Goal: Transaction & Acquisition: Download file/media

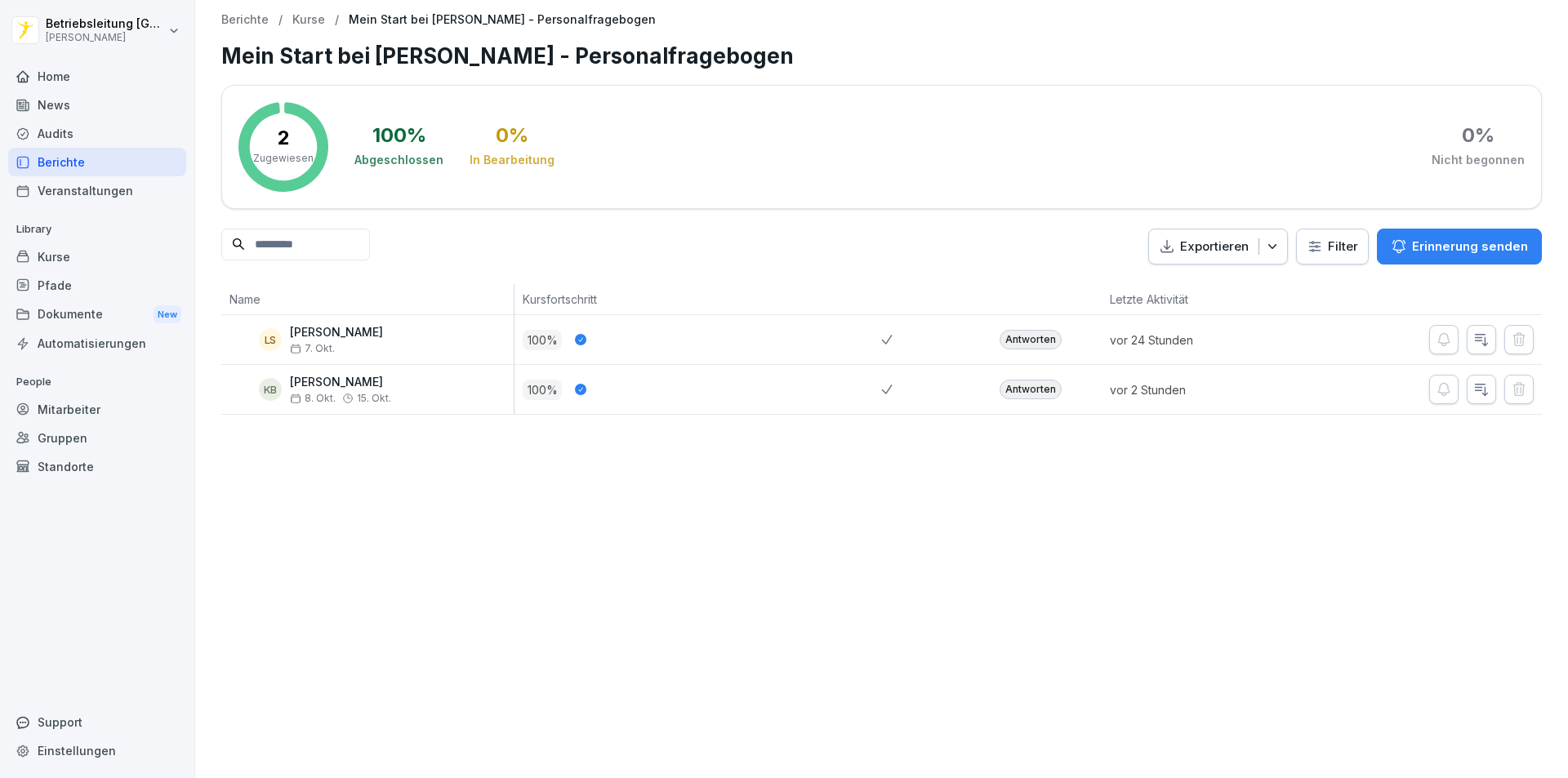
click at [1042, 390] on div "Antworten" at bounding box center [1031, 390] width 62 height 20
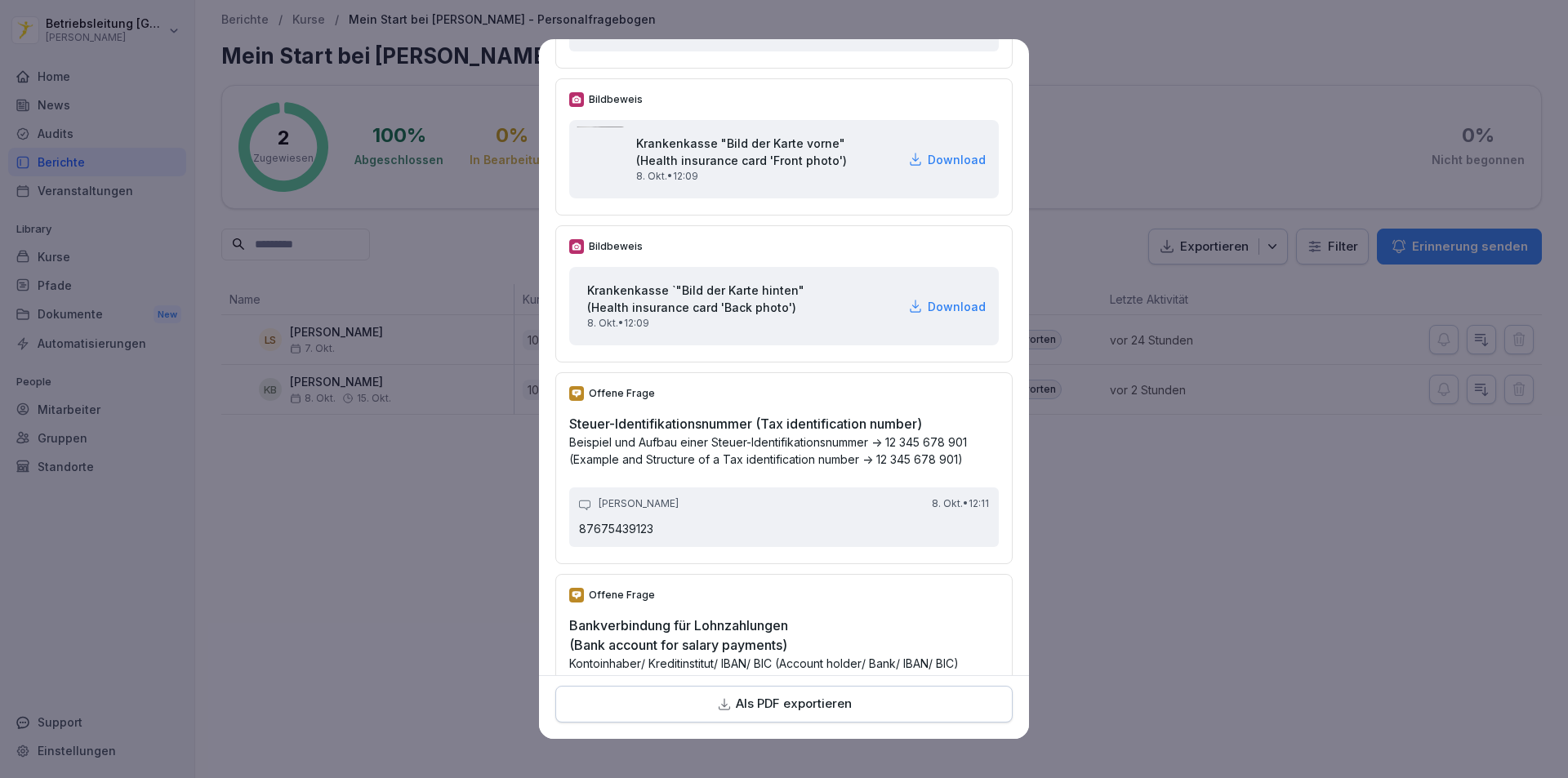
scroll to position [2858, 0]
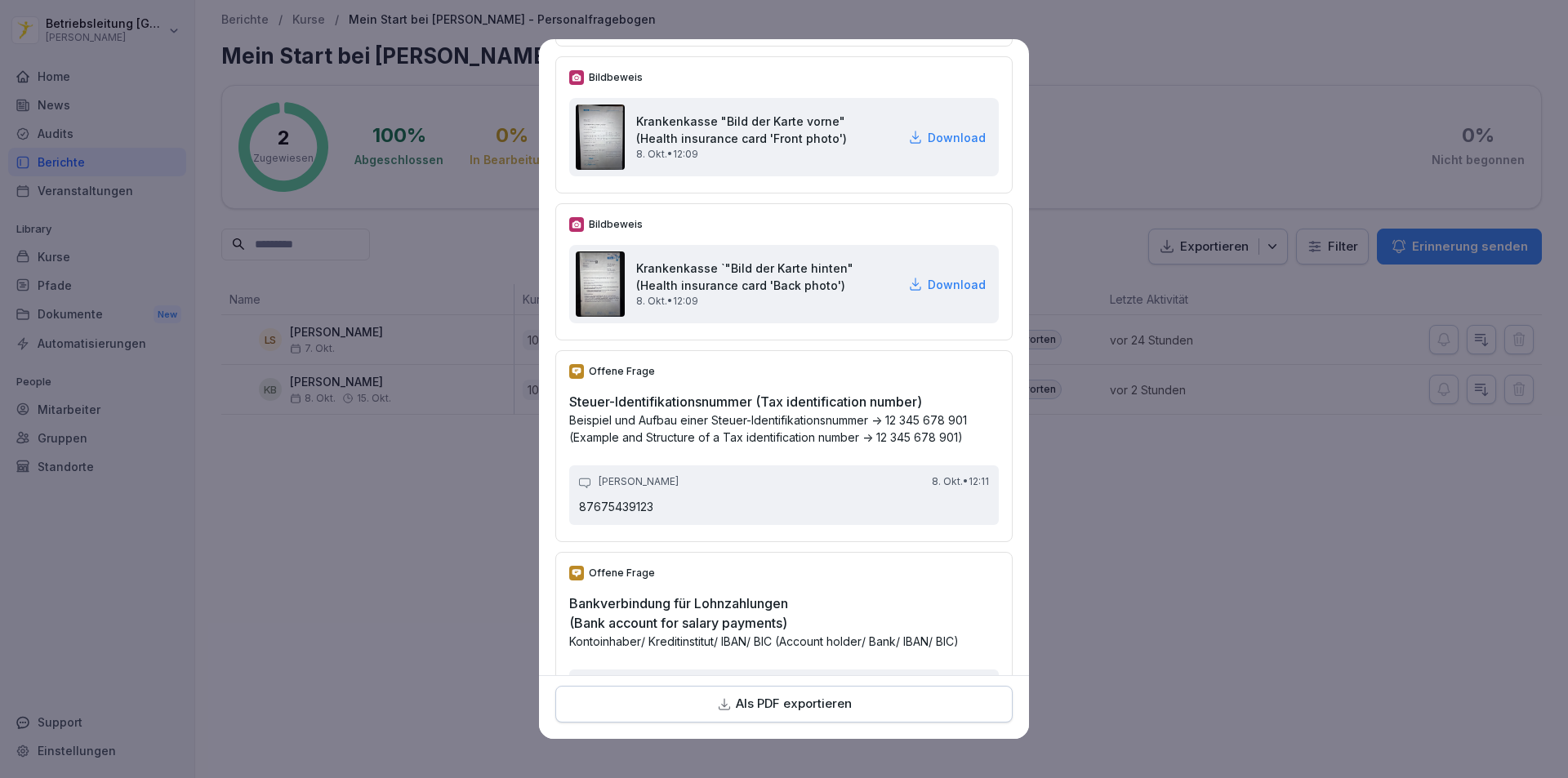
click at [928, 146] on p "Download" at bounding box center [957, 137] width 58 height 17
click at [929, 294] on p "Download" at bounding box center [957, 284] width 58 height 17
click at [928, 146] on p "Download" at bounding box center [957, 137] width 58 height 17
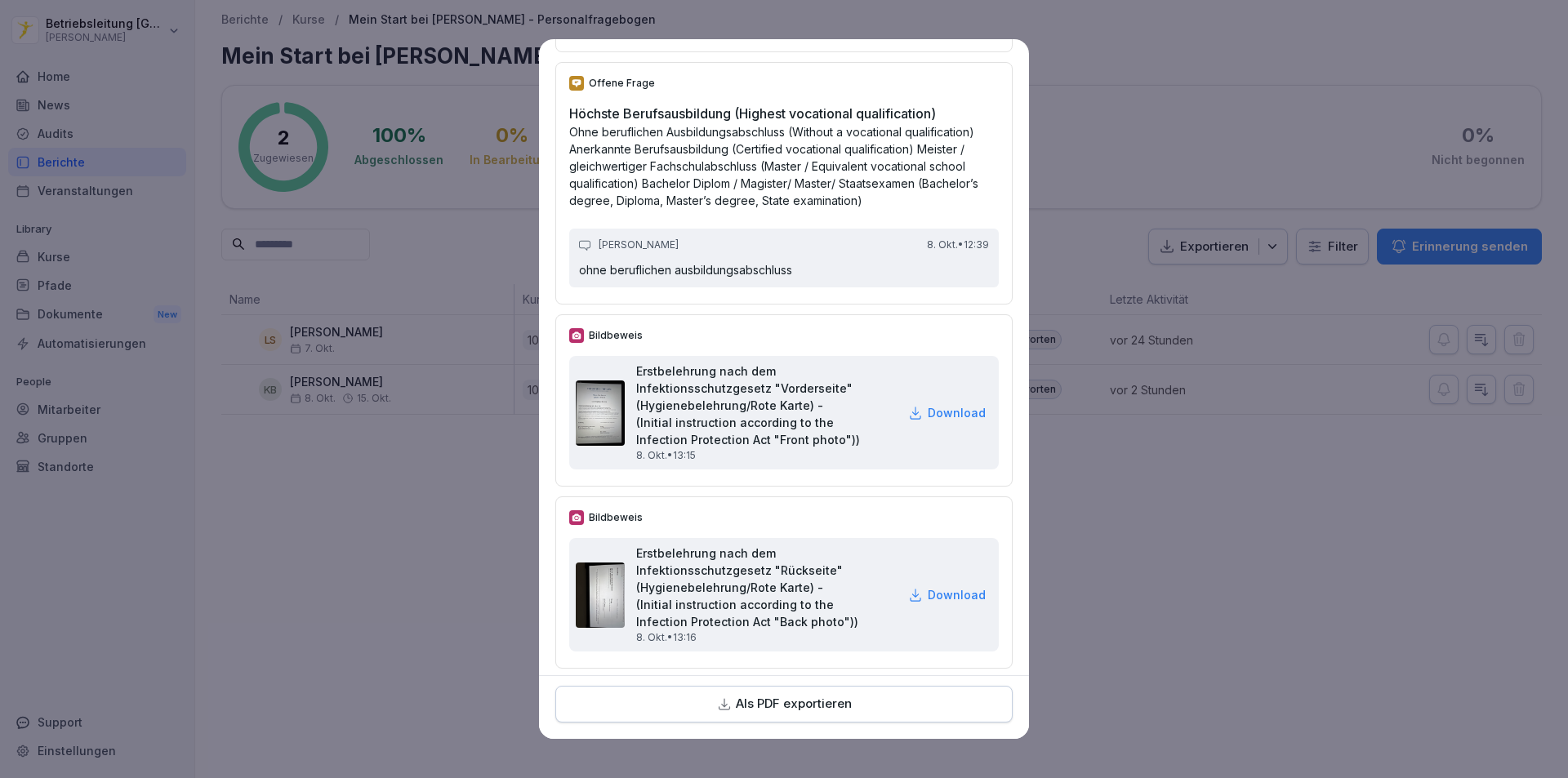
scroll to position [4982, 0]
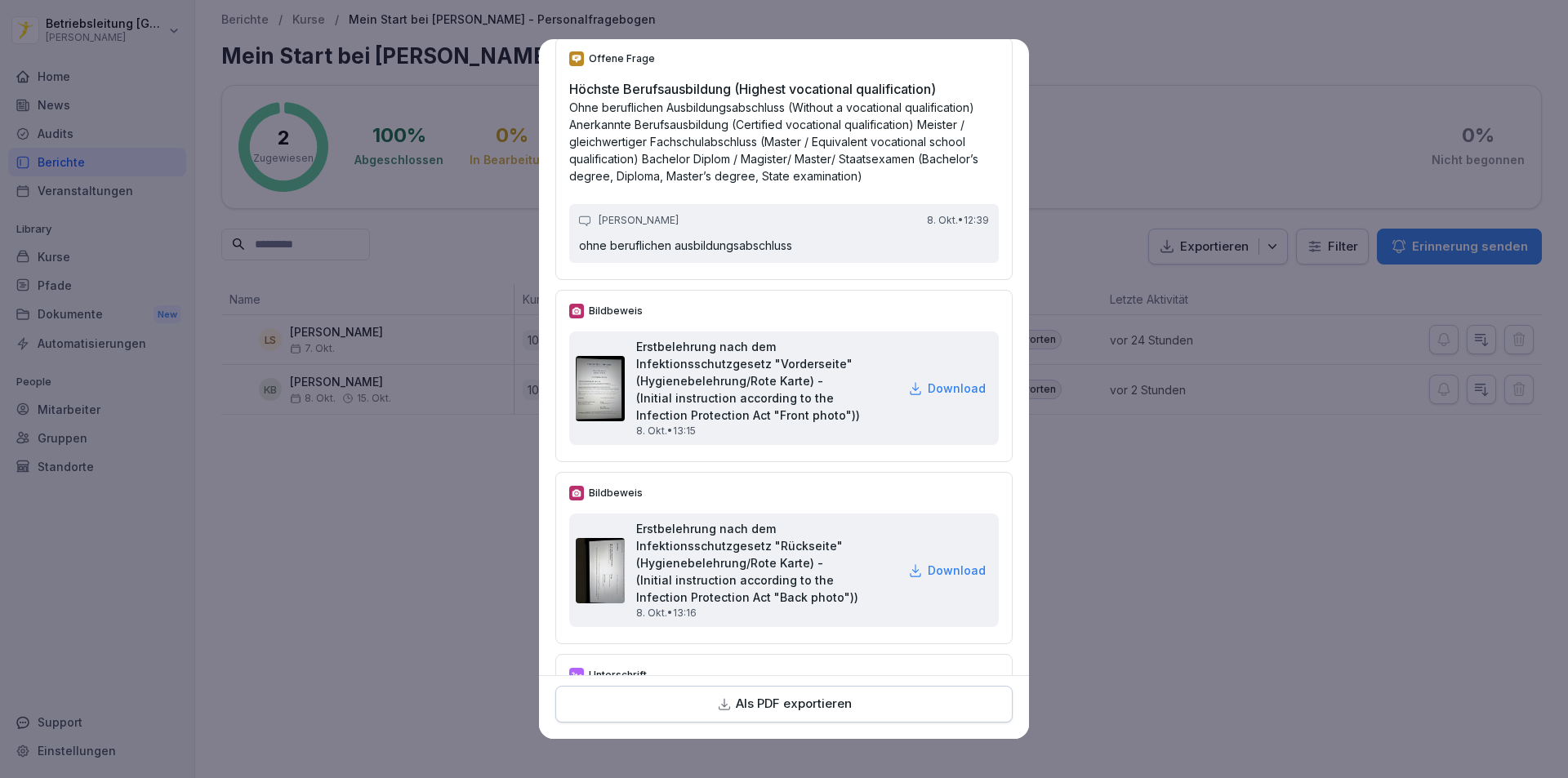
click at [939, 397] on p "Download" at bounding box center [957, 388] width 58 height 17
click at [929, 397] on p "Download" at bounding box center [957, 388] width 58 height 17
click at [928, 397] on p "Download" at bounding box center [957, 388] width 58 height 17
click at [908, 396] on icon at bounding box center [915, 389] width 15 height 15
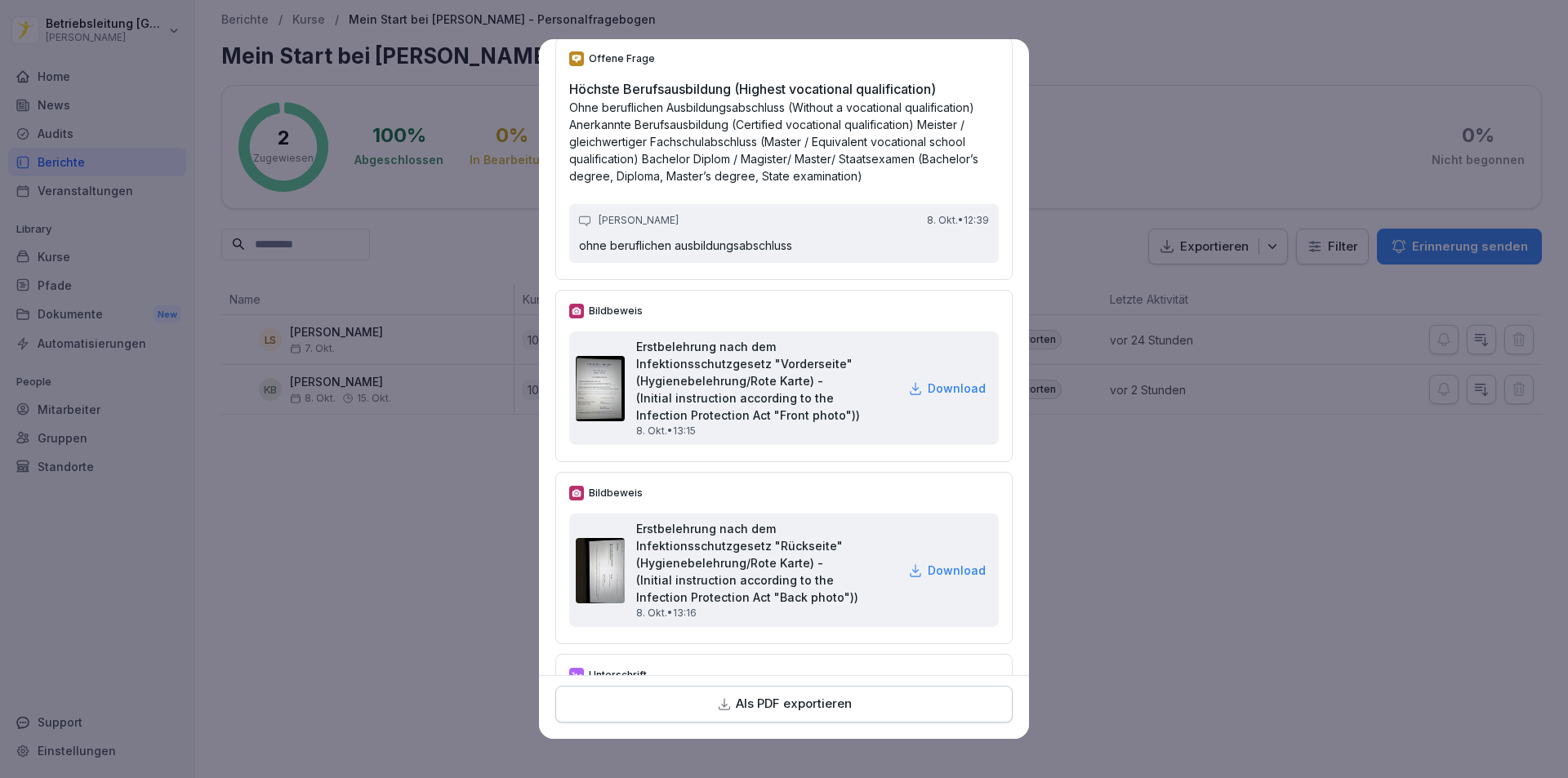
click at [910, 395] on icon at bounding box center [915, 388] width 11 height 13
click at [928, 397] on p "Download" at bounding box center [957, 388] width 58 height 17
click at [607, 422] on img at bounding box center [600, 389] width 49 height 65
click at [954, 397] on p "Download" at bounding box center [957, 388] width 58 height 17
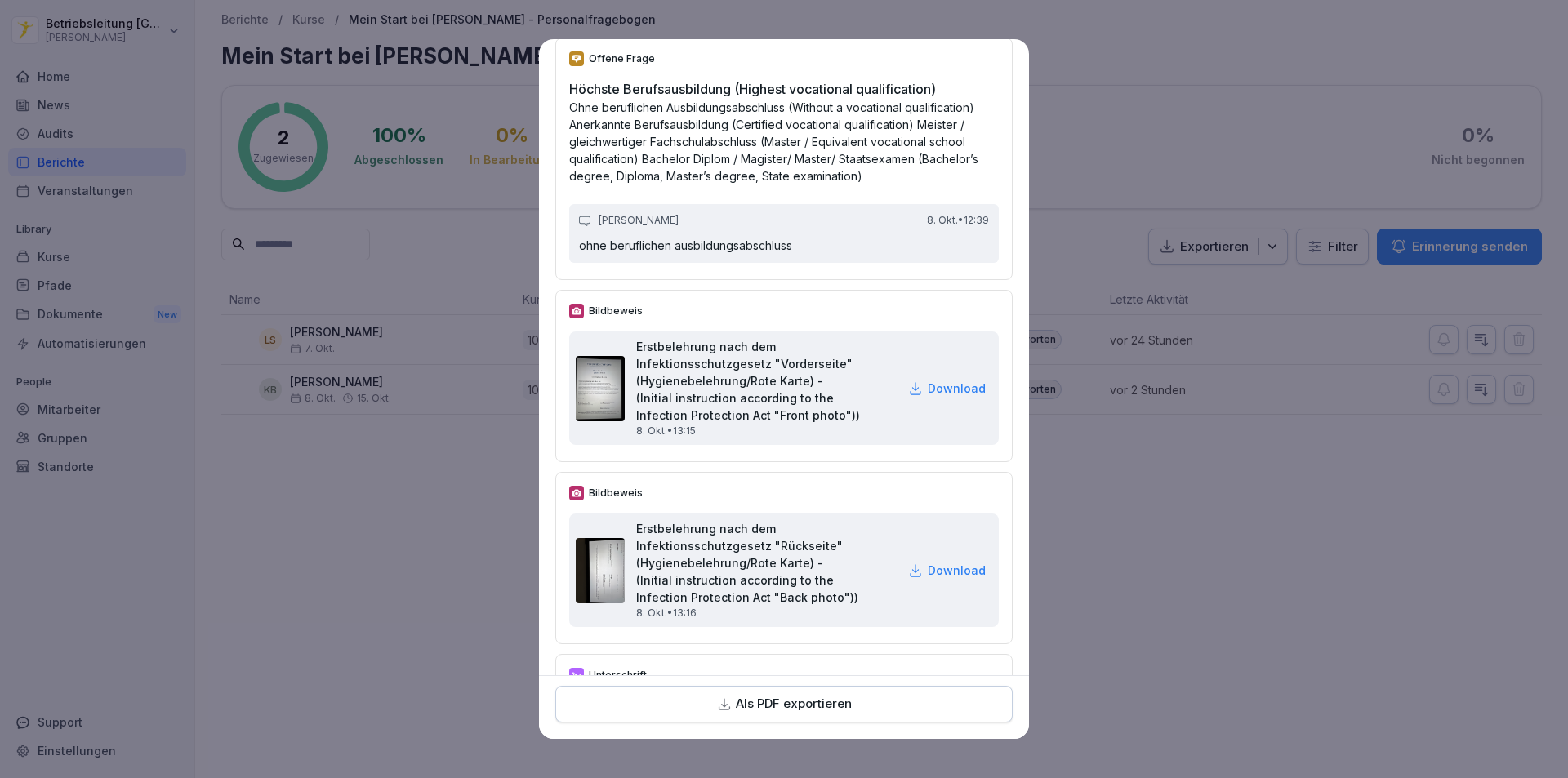
click at [954, 397] on p "Download" at bounding box center [957, 388] width 58 height 17
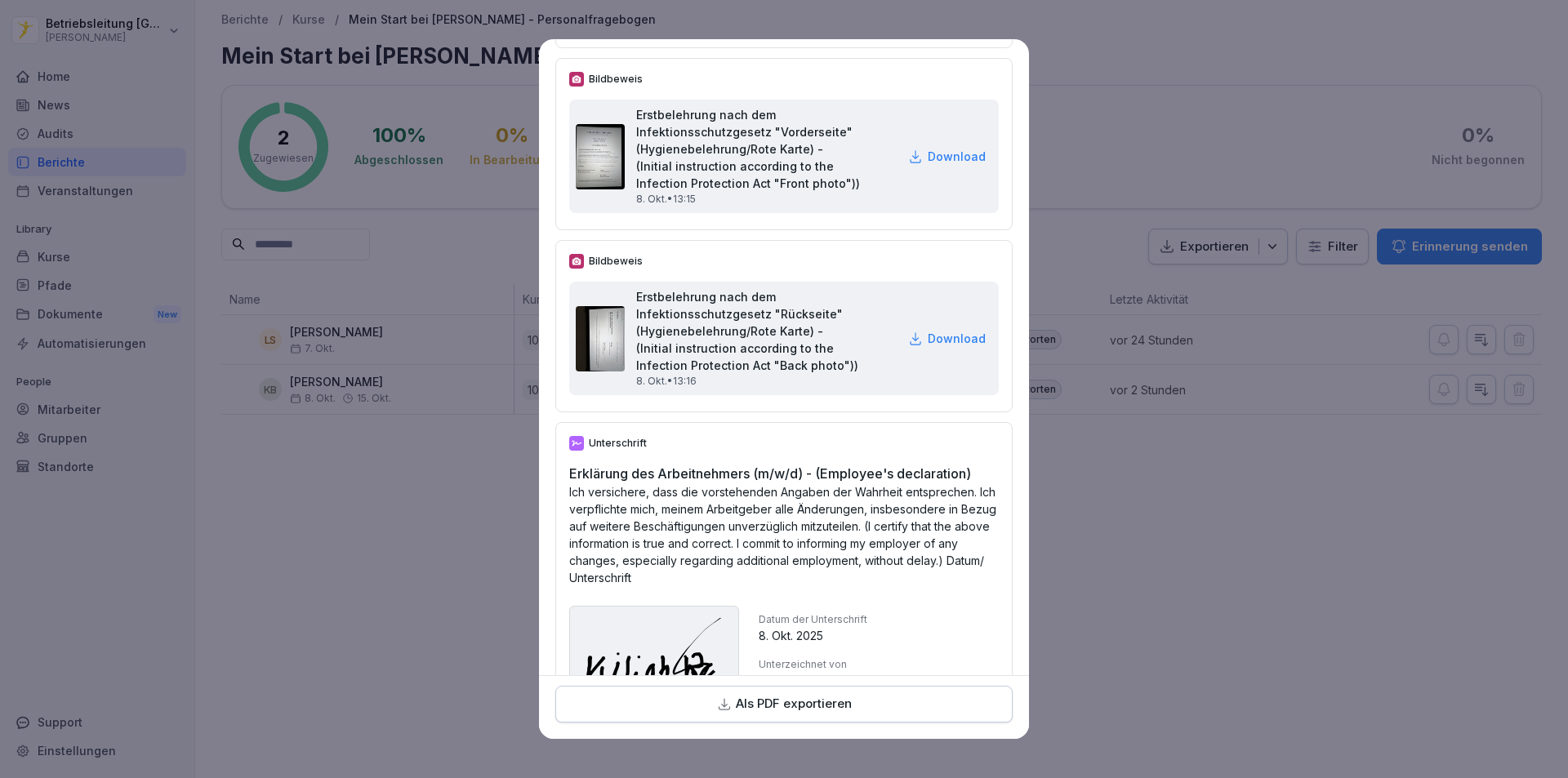
scroll to position [5063, 0]
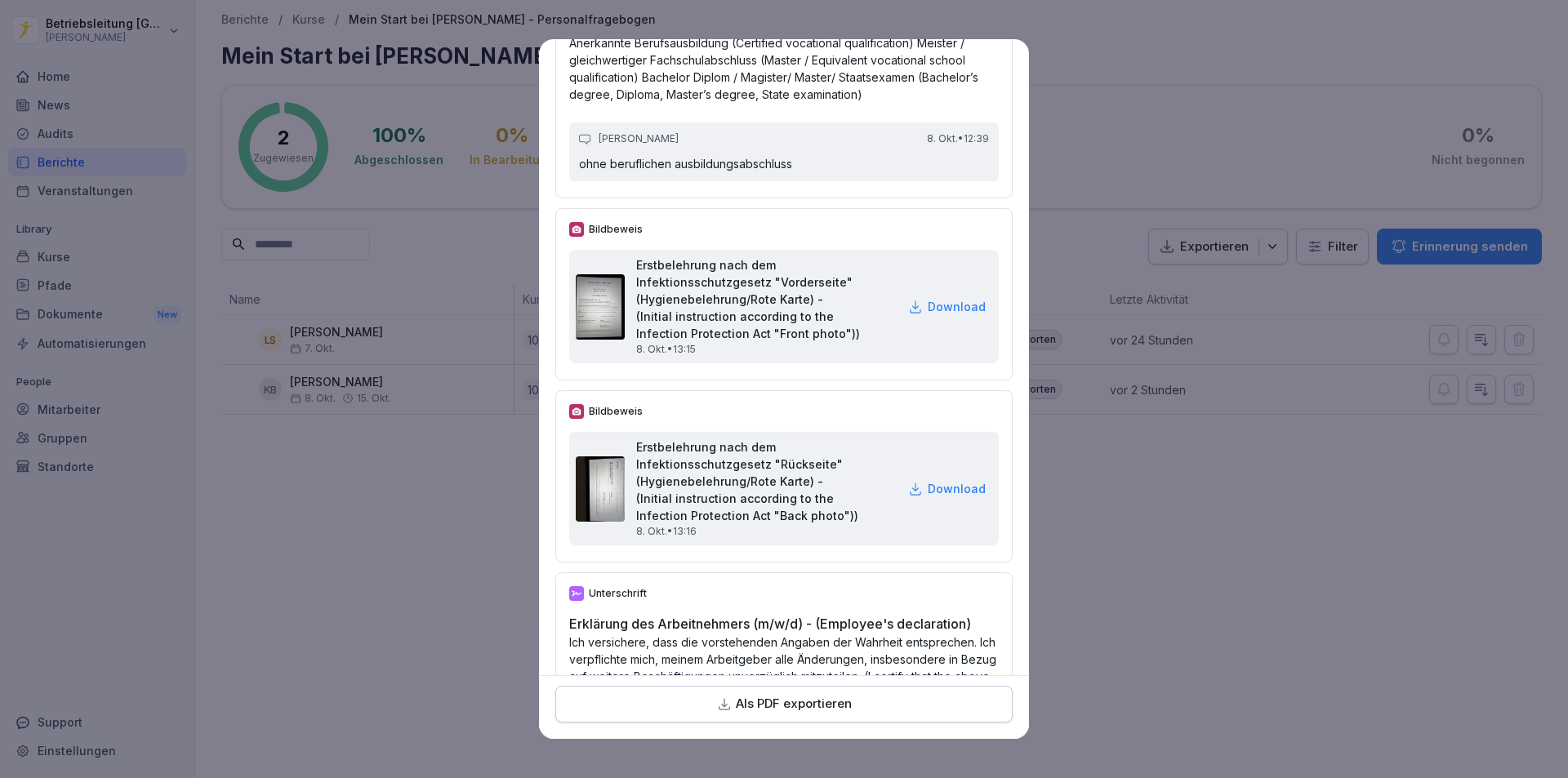
click at [928, 315] on p "Download" at bounding box center [957, 306] width 58 height 17
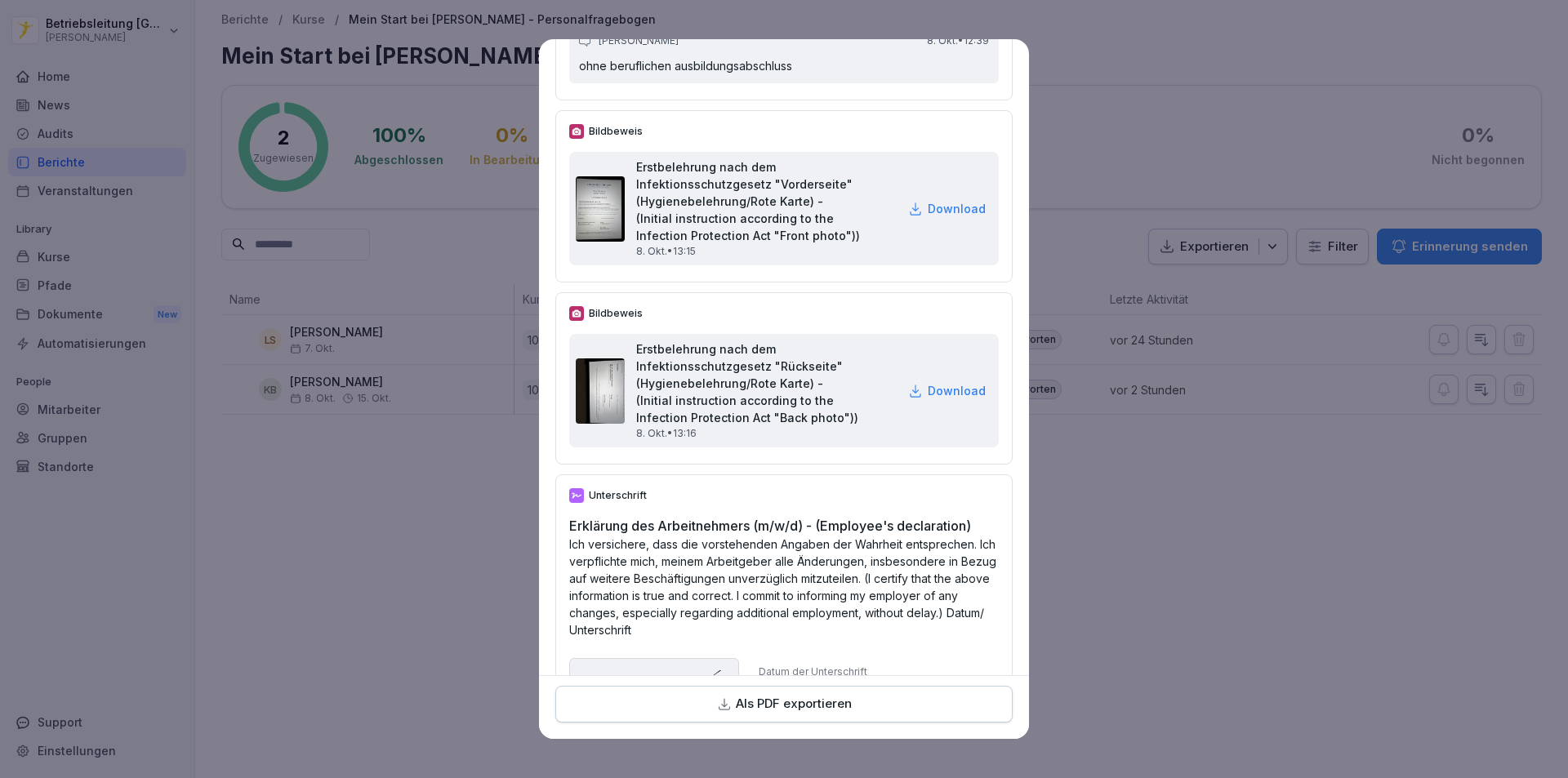
scroll to position [4942, 0]
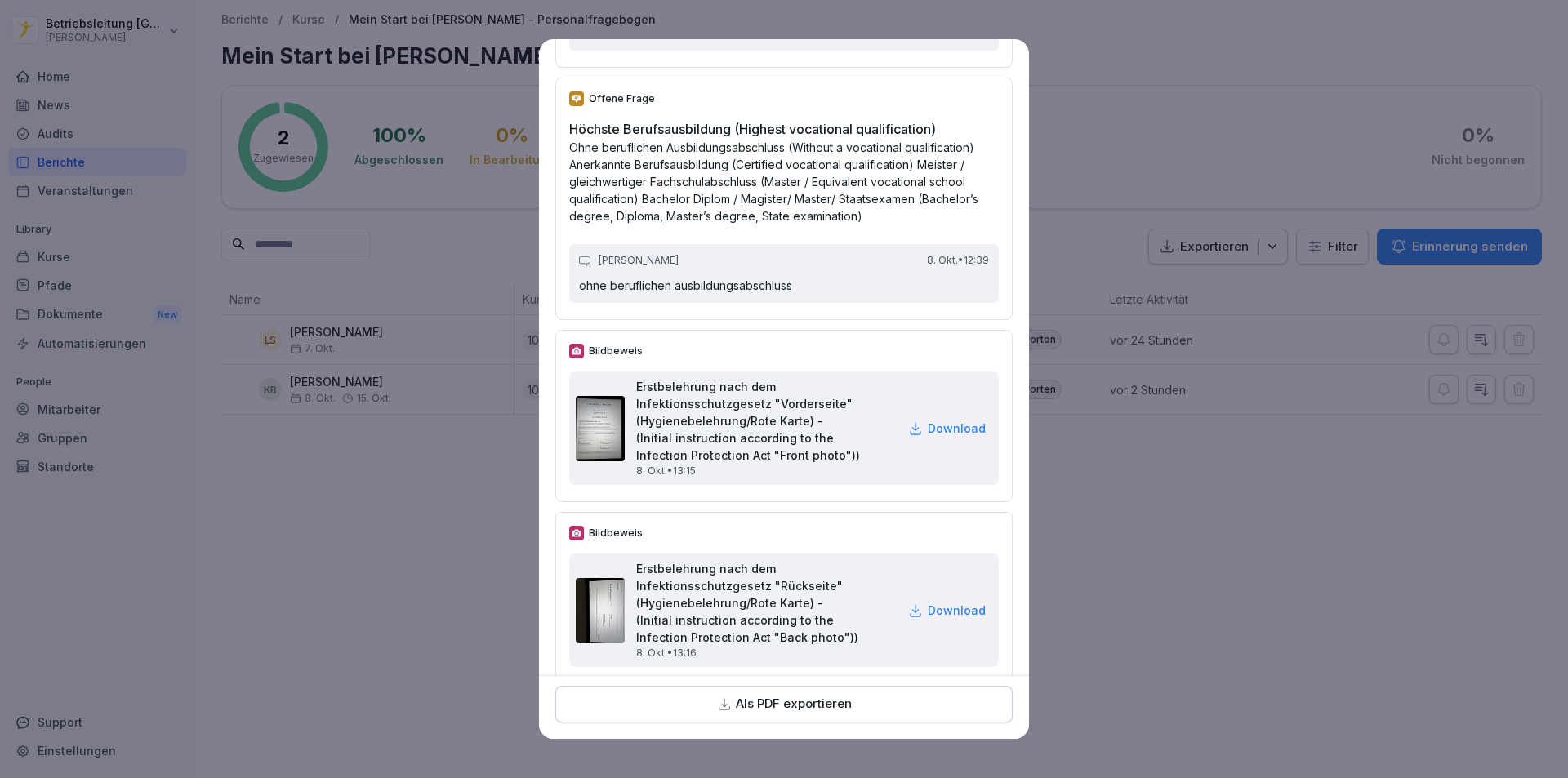
click at [943, 437] on p "Download" at bounding box center [957, 428] width 58 height 17
click at [942, 437] on p "Download" at bounding box center [957, 428] width 58 height 17
click at [910, 435] on icon at bounding box center [915, 429] width 11 height 13
click at [710, 464] on h2 "Erstbelehrung nach dem Infektionsschutzgesetz "Vorderseite" (Hygienebelehrung/R…" at bounding box center [766, 421] width 261 height 85
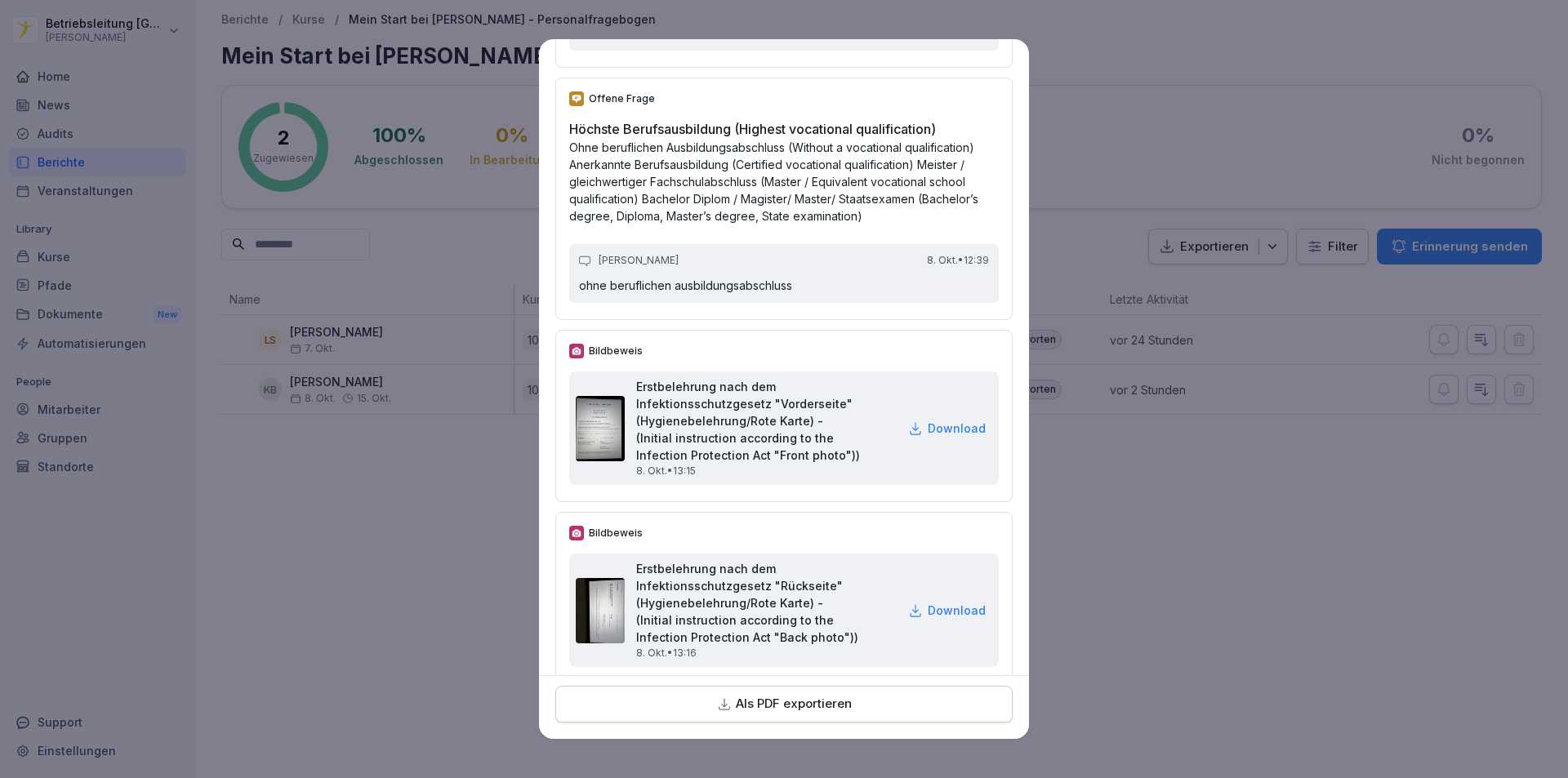
click at [591, 462] on img at bounding box center [600, 429] width 49 height 65
drag, startPoint x: 740, startPoint y: 463, endPoint x: 877, endPoint y: 454, distance: 137.3
click at [877, 454] on div "Erstbelehrung nach dem Infektionsschutzgesetz "Vorderseite" (Hygienebelehrung/R…" at bounding box center [784, 428] width 430 height 114
click at [904, 458] on div "Erstbelehrung nach dem Infektionsschutzgesetz "Vorderseite" (Hygienebelehrung/R…" at bounding box center [784, 428] width 430 height 114
click at [928, 437] on p "Download" at bounding box center [957, 428] width 58 height 17
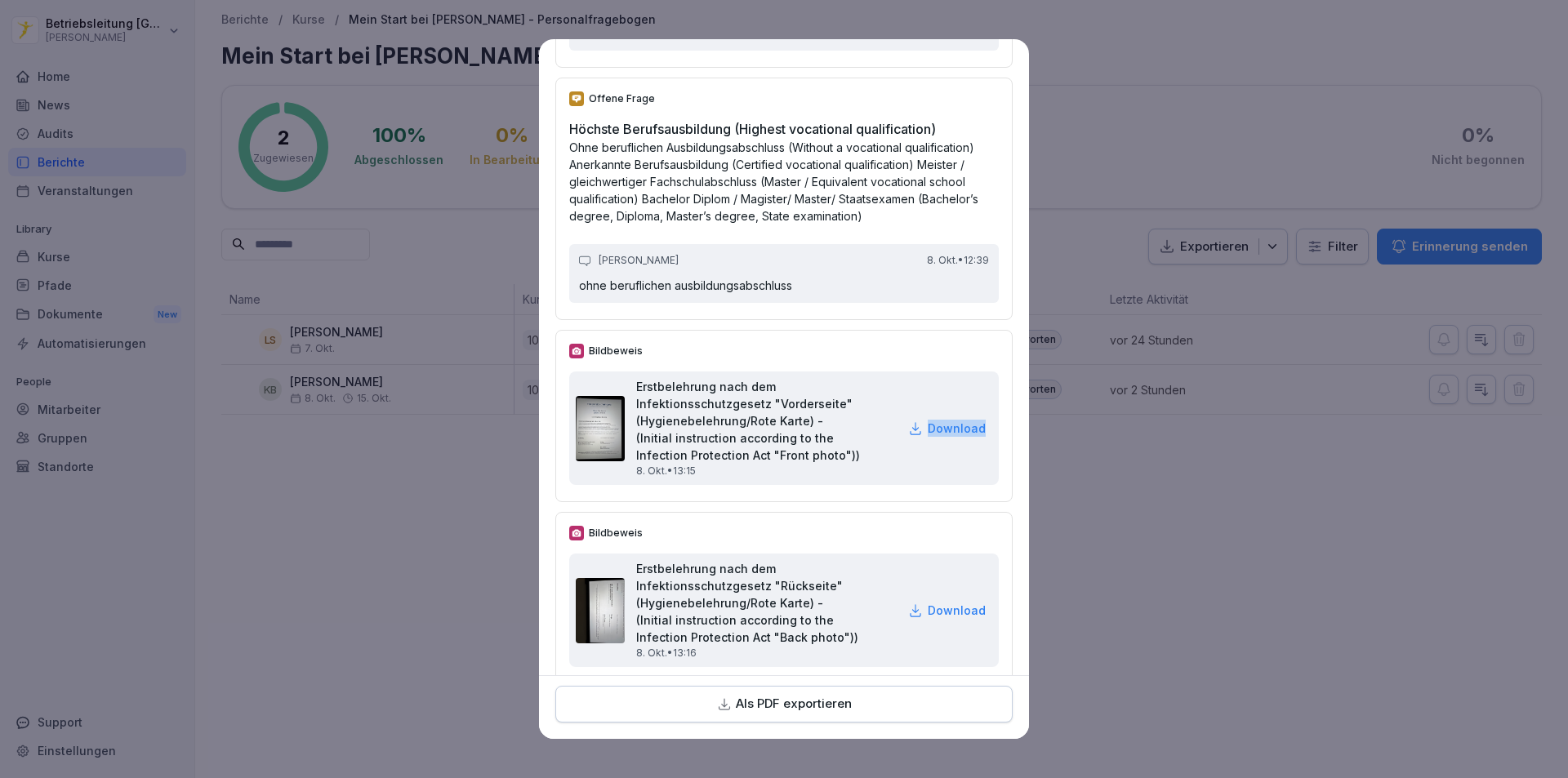
click at [928, 437] on p "Download" at bounding box center [957, 428] width 58 height 17
click at [885, 485] on div "Erstbelehrung nach dem Infektionsschutzgesetz "Vorderseite" (Hygienebelehrung/R…" at bounding box center [784, 428] width 430 height 114
click at [928, 437] on p "Download" at bounding box center [957, 428] width 58 height 17
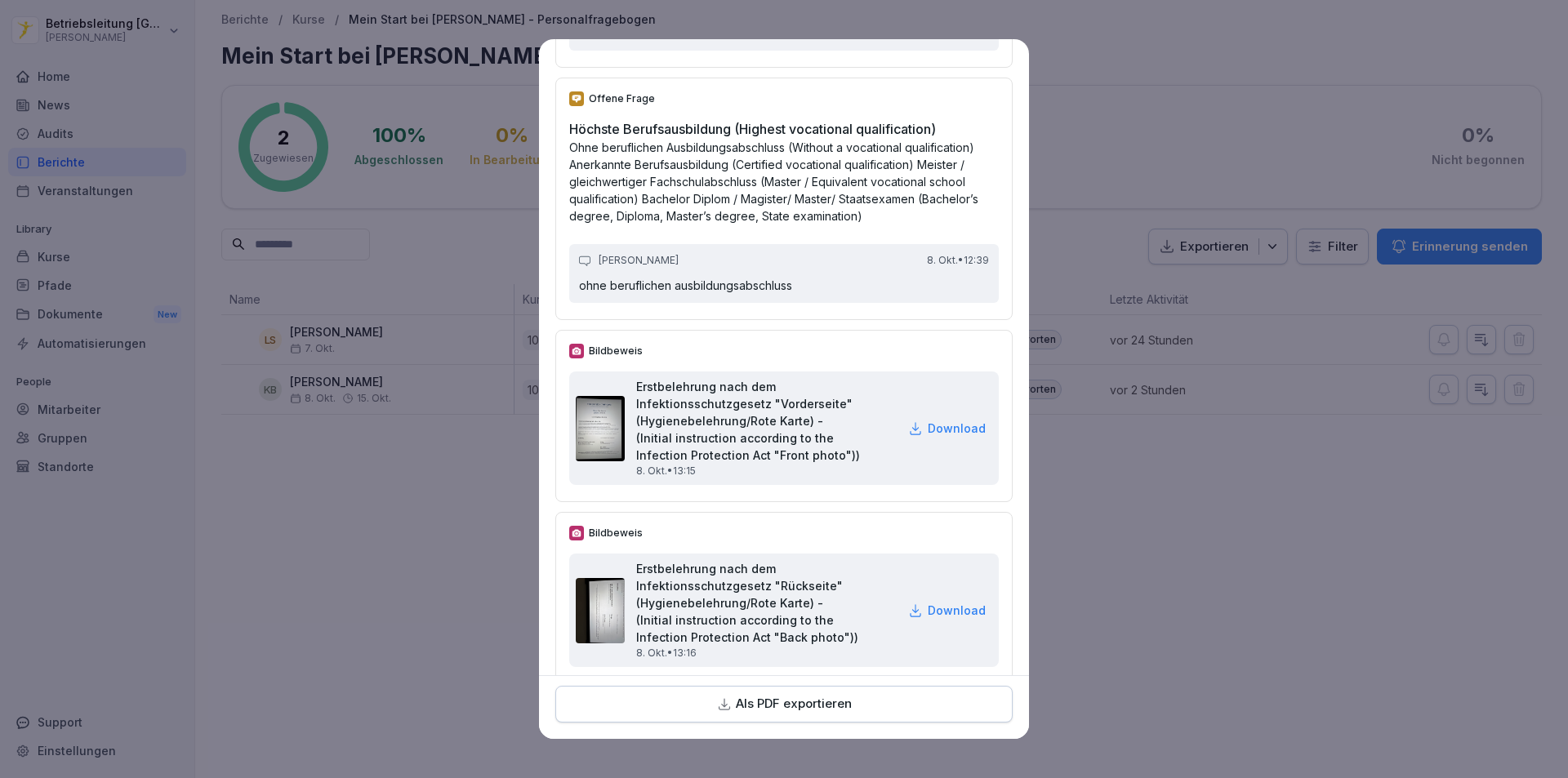
click at [929, 437] on p "Download" at bounding box center [957, 428] width 58 height 17
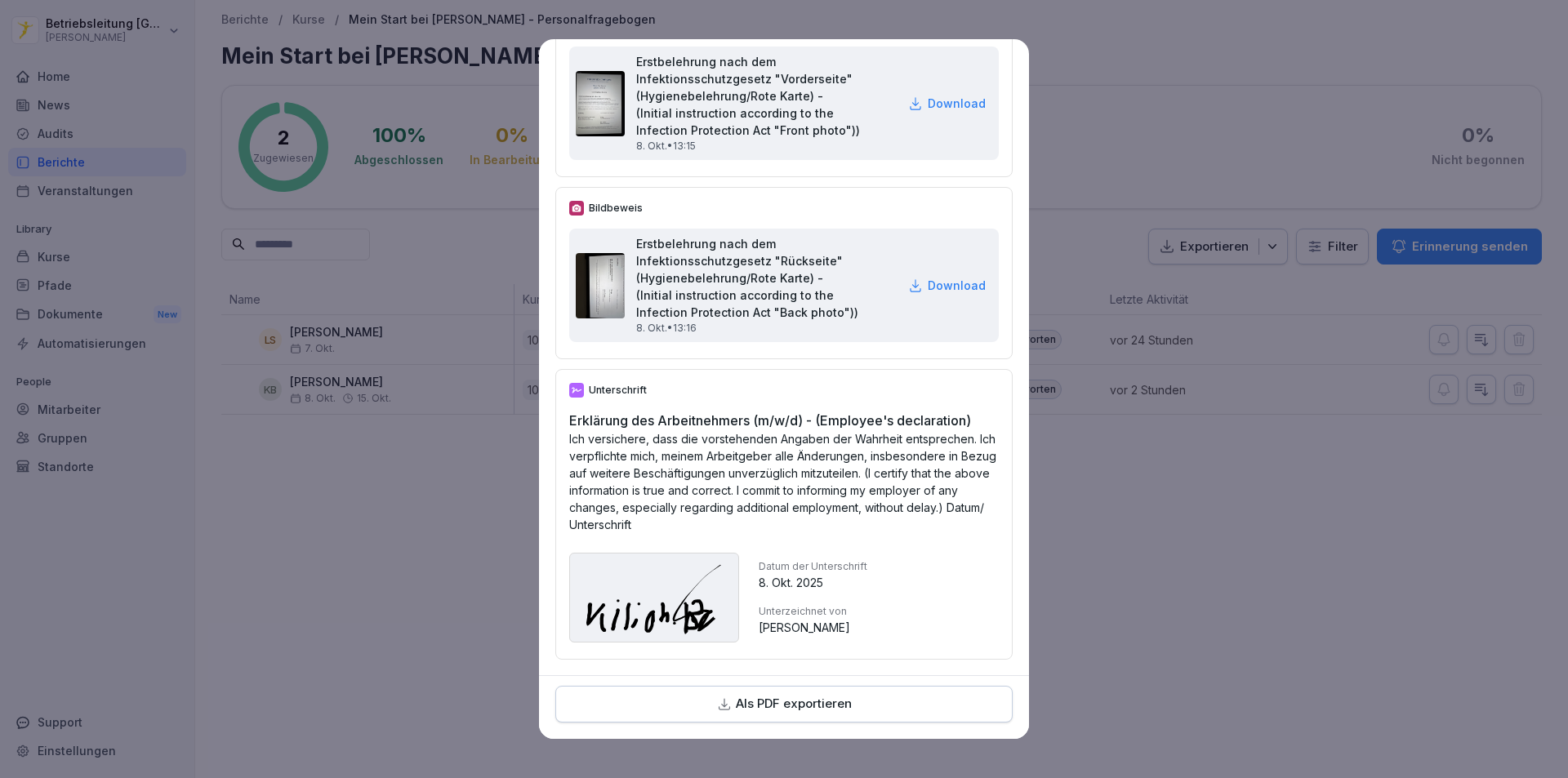
click at [609, 318] on img at bounding box center [600, 286] width 49 height 65
click at [931, 342] on div "Erstbelehrung nach dem Infektionsschutzgesetz "Rückseite" (Hygienebelehrung/Rot…" at bounding box center [784, 285] width 430 height 114
click at [928, 294] on p "Download" at bounding box center [957, 285] width 58 height 17
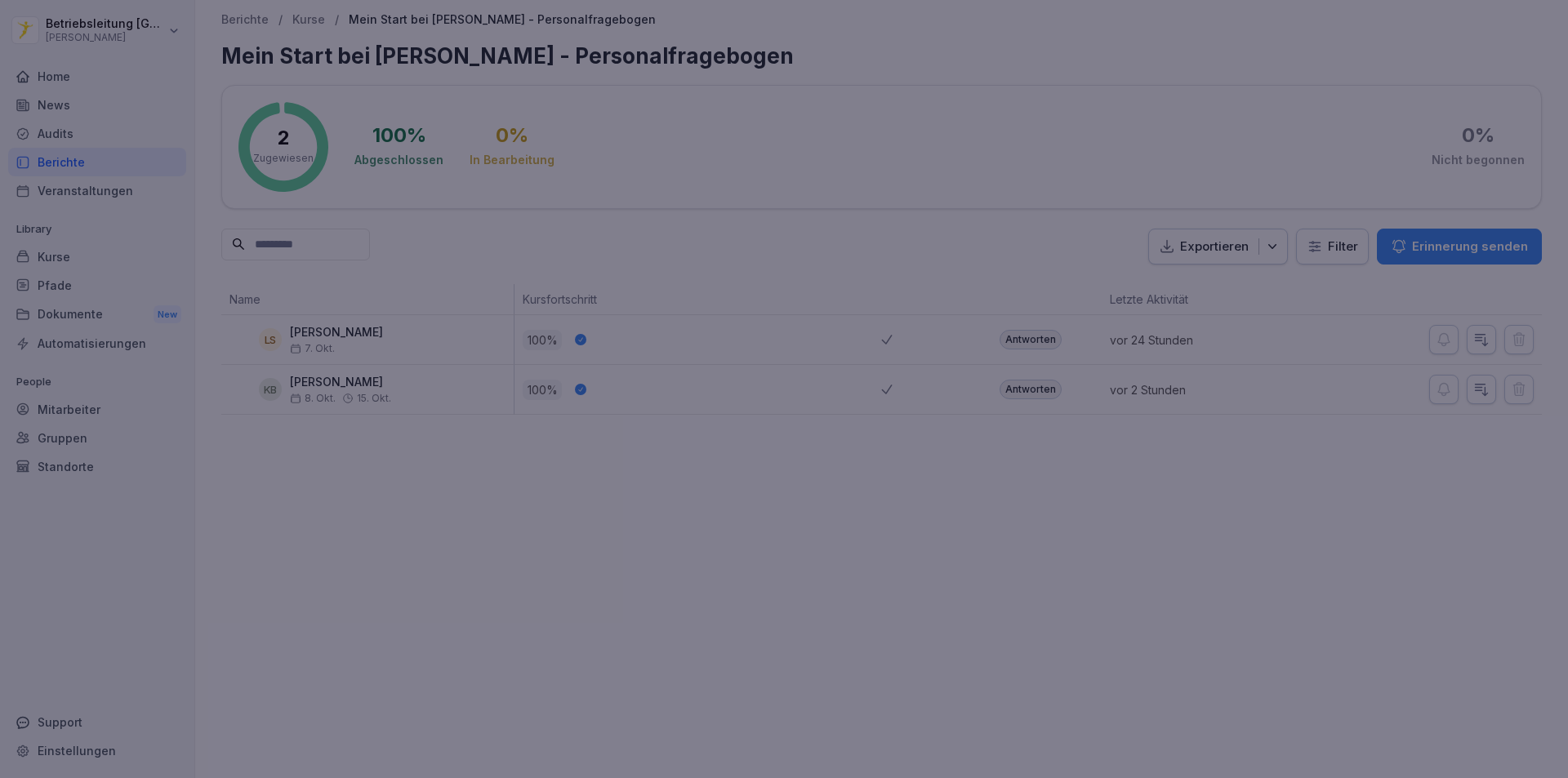
drag, startPoint x: 1416, startPoint y: 414, endPoint x: 1238, endPoint y: 339, distance: 193.2
click at [1397, 406] on div at bounding box center [784, 389] width 1568 height 778
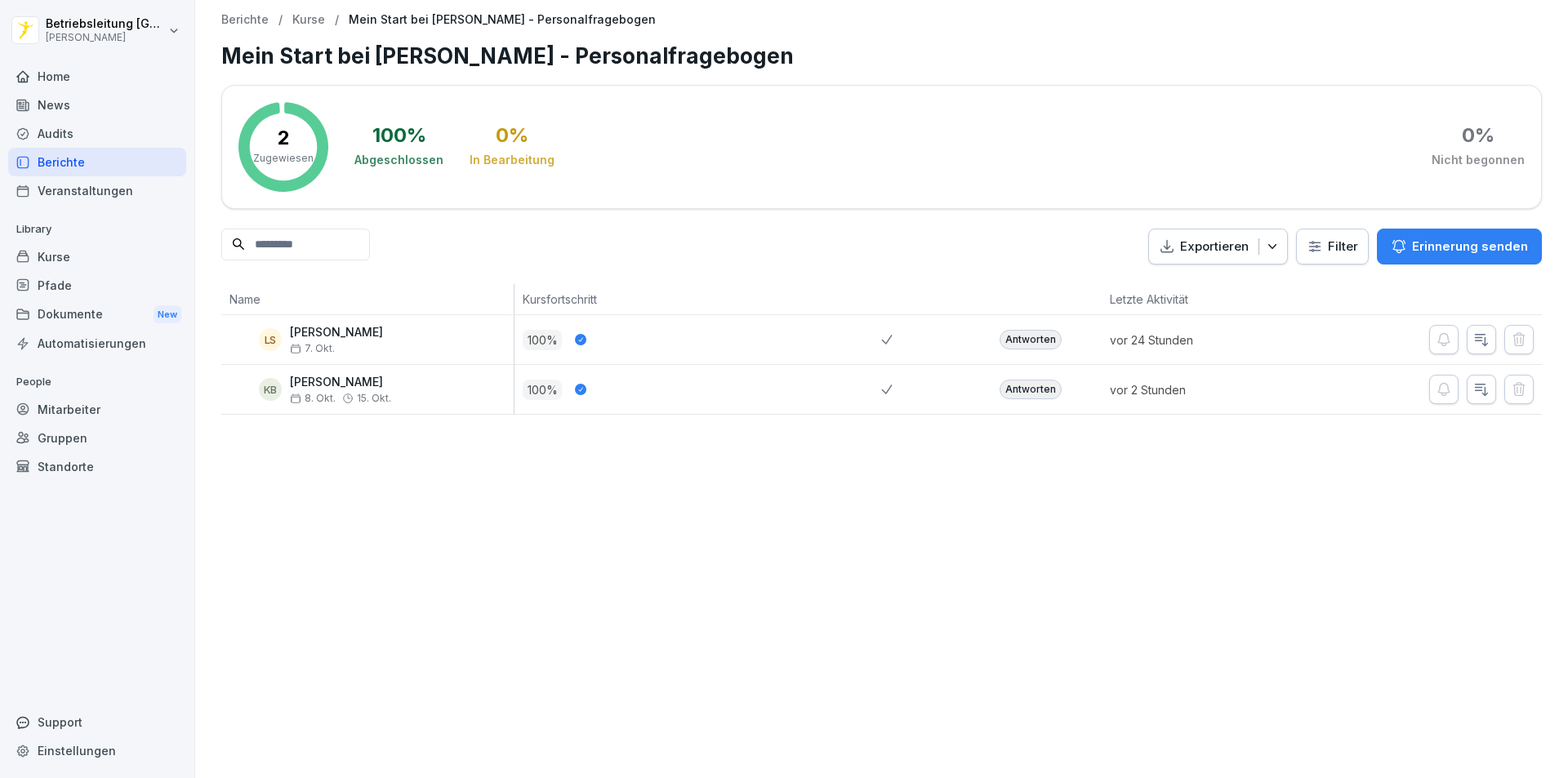
click at [893, 391] on div at bounding box center [935, 390] width 110 height 49
click at [1029, 391] on div "Antworten" at bounding box center [1031, 390] width 62 height 20
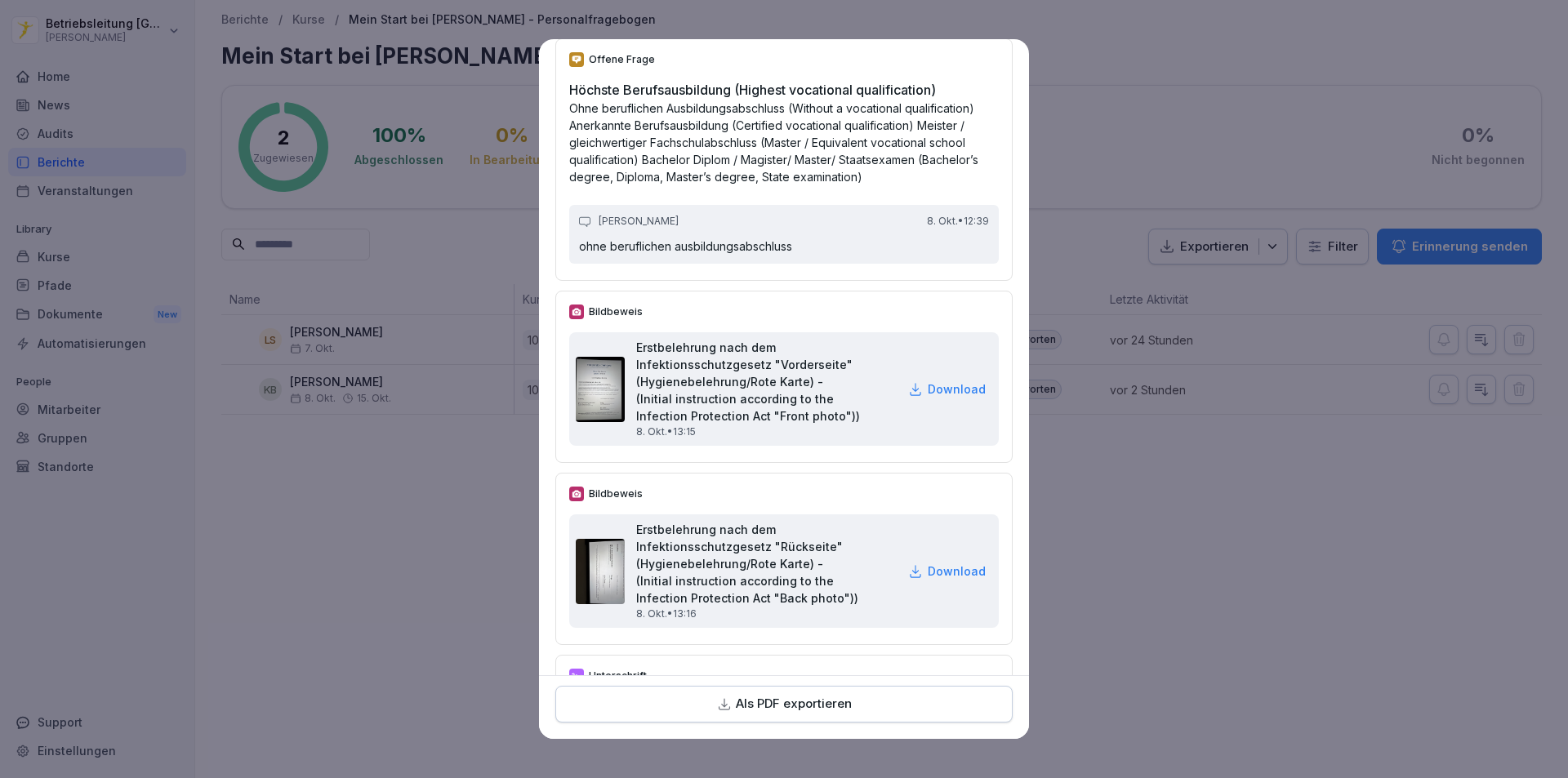
scroll to position [4982, 0]
click at [928, 397] on p "Download" at bounding box center [957, 388] width 58 height 17
click at [908, 396] on icon at bounding box center [915, 389] width 15 height 15
click at [928, 397] on p "Download" at bounding box center [957, 388] width 58 height 17
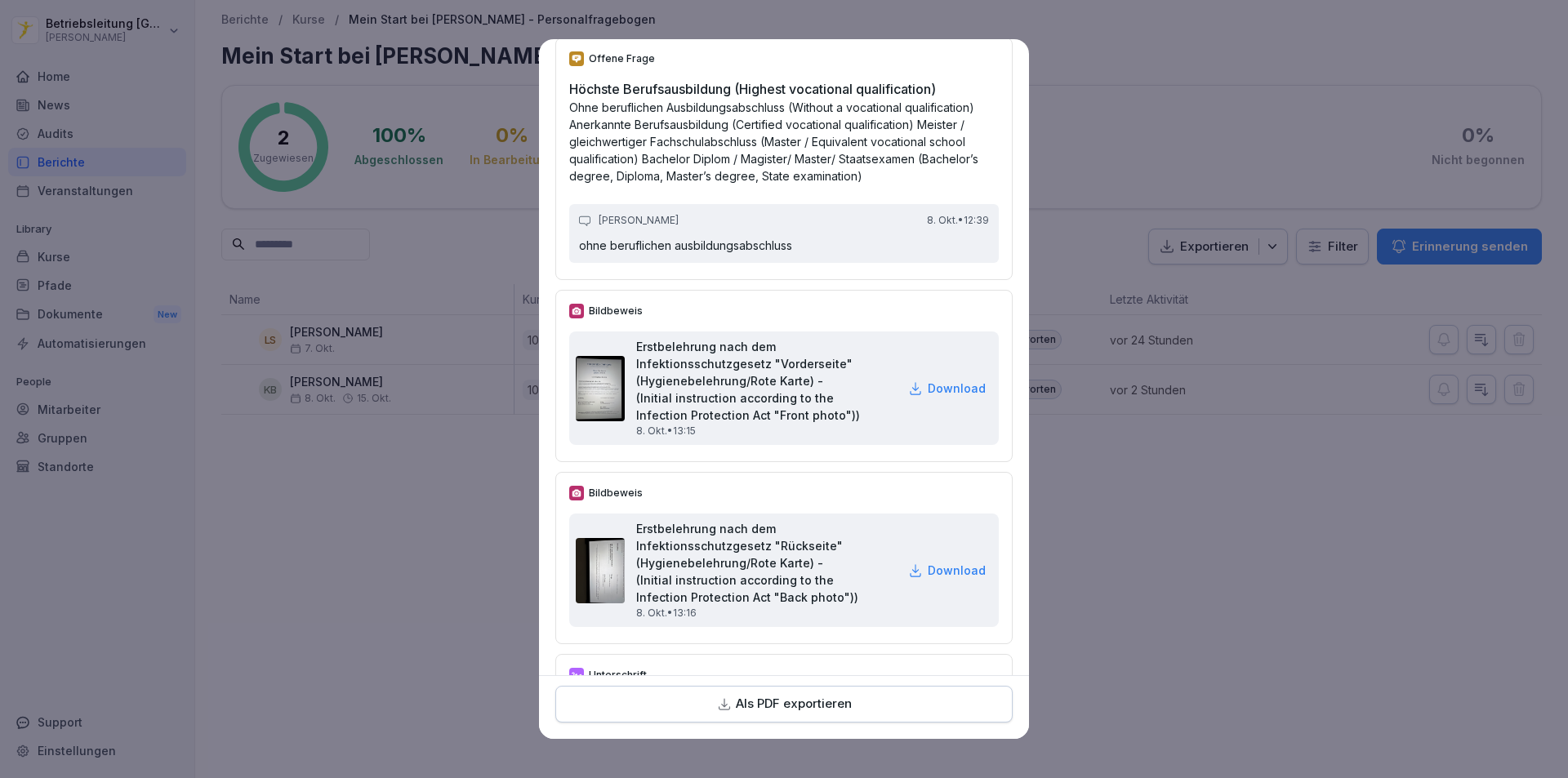
click at [960, 445] on div "Erstbelehrung nach dem Infektionsschutzgesetz "Vorderseite" (Hygienebelehrung/R…" at bounding box center [784, 388] width 430 height 114
click at [754, 424] on h2 "Erstbelehrung nach dem Infektionsschutzgesetz "Vorderseite" (Hygienebelehrung/R…" at bounding box center [766, 381] width 261 height 85
click at [928, 397] on p "Download" at bounding box center [957, 388] width 58 height 17
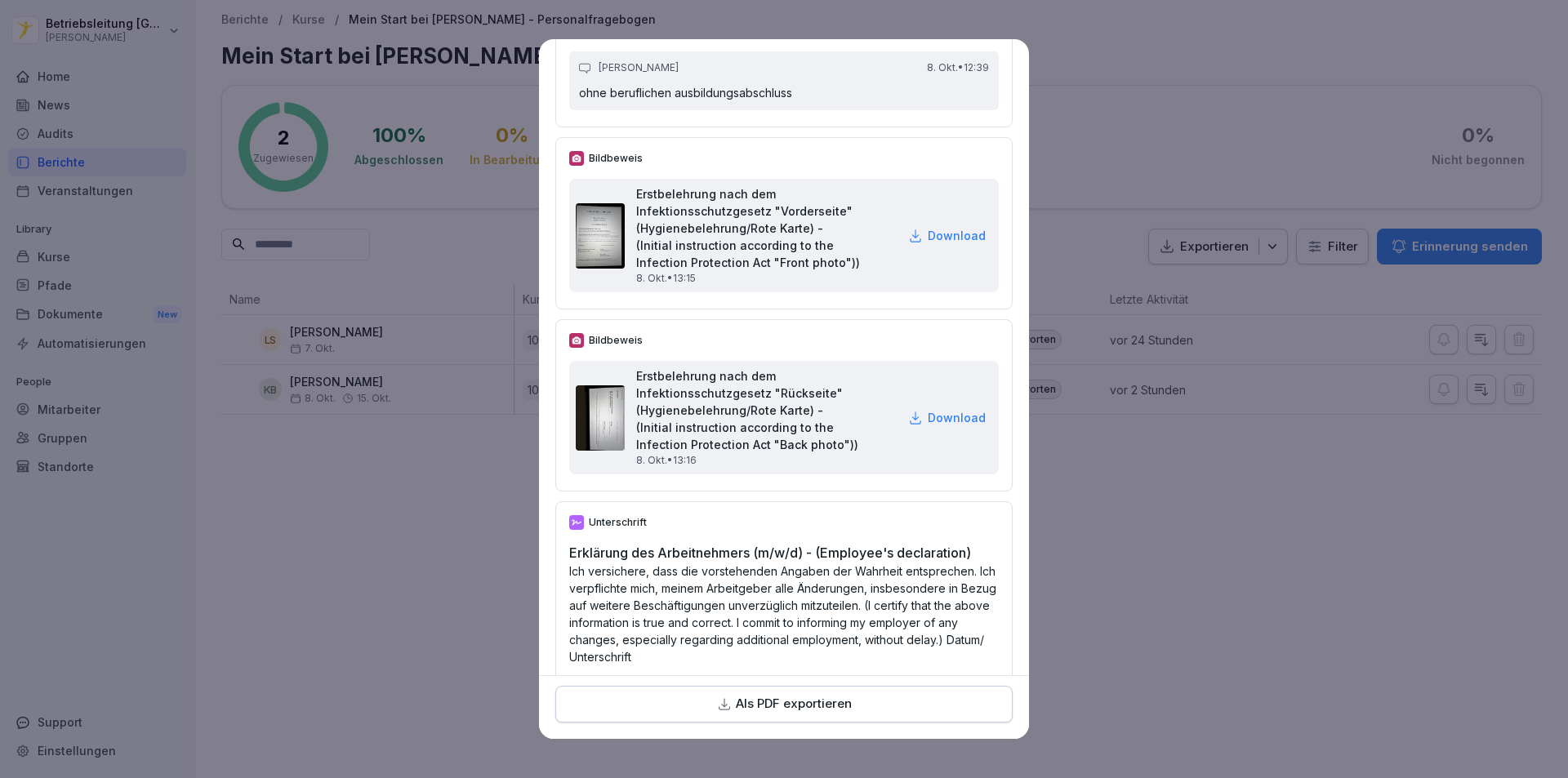
scroll to position [5349, 0]
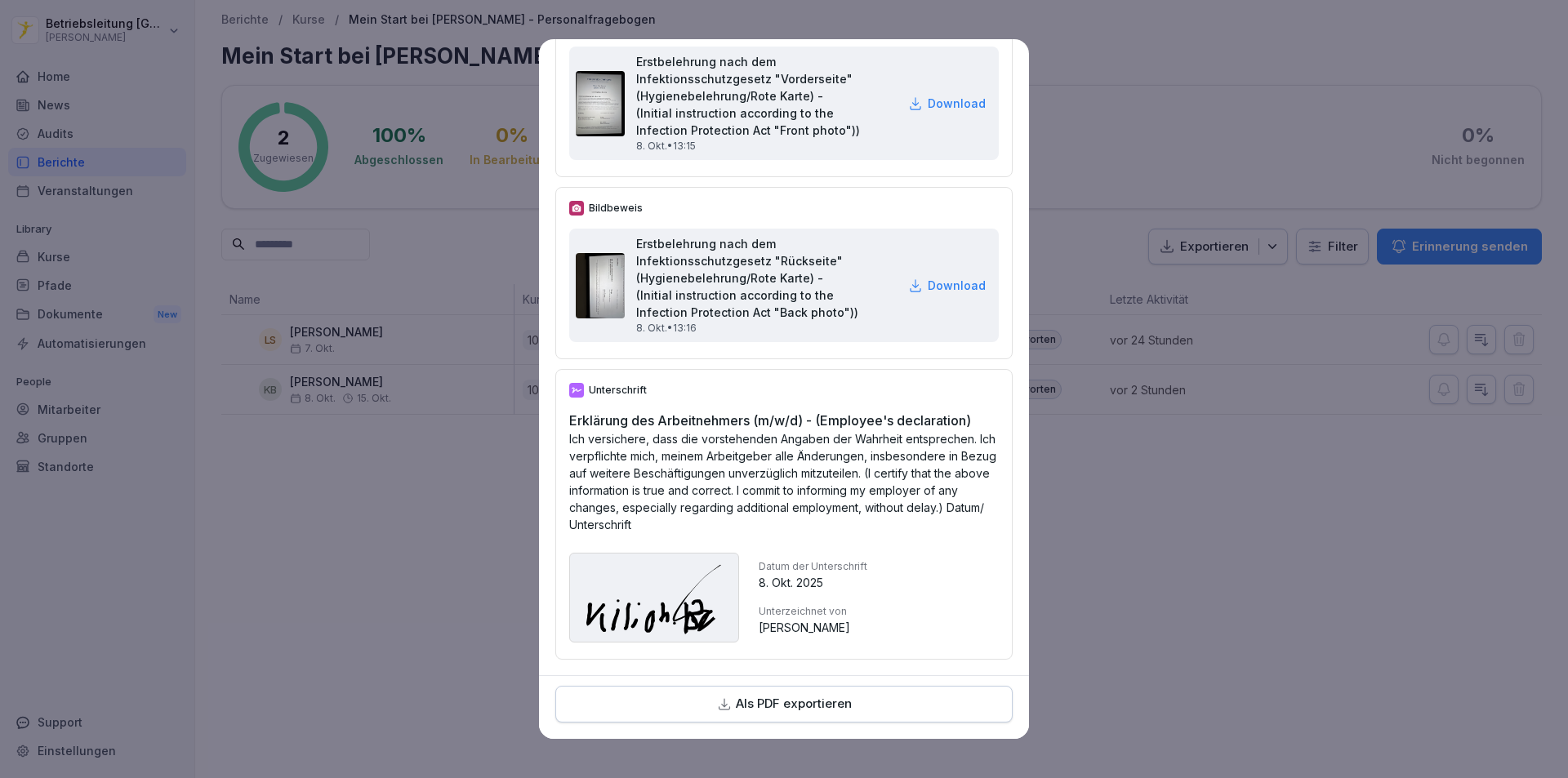
click at [778, 709] on p "Als PDF exportieren" at bounding box center [794, 704] width 116 height 19
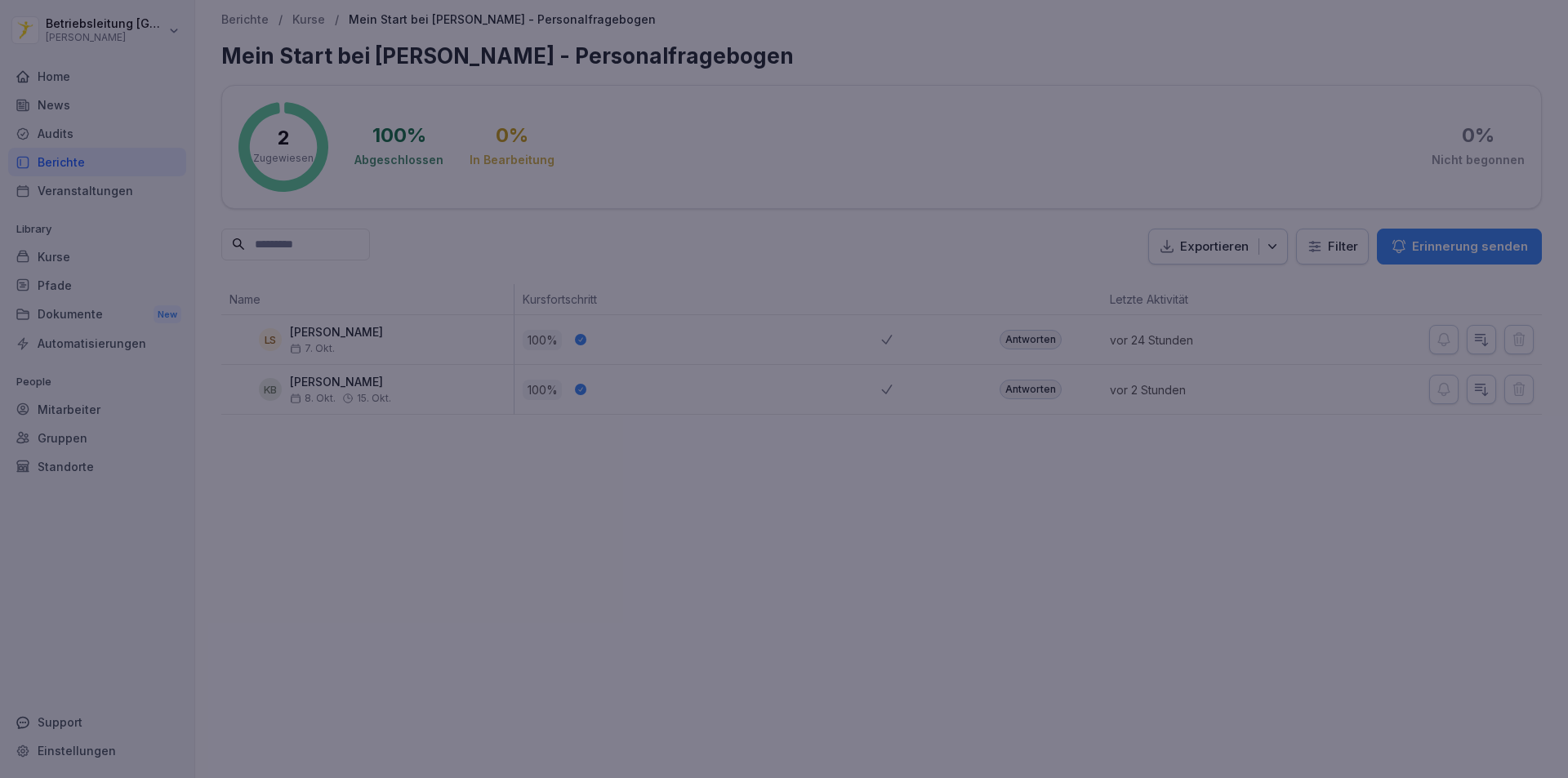
click at [1285, 589] on div at bounding box center [784, 389] width 1568 height 778
